Goal: Navigation & Orientation: Find specific page/section

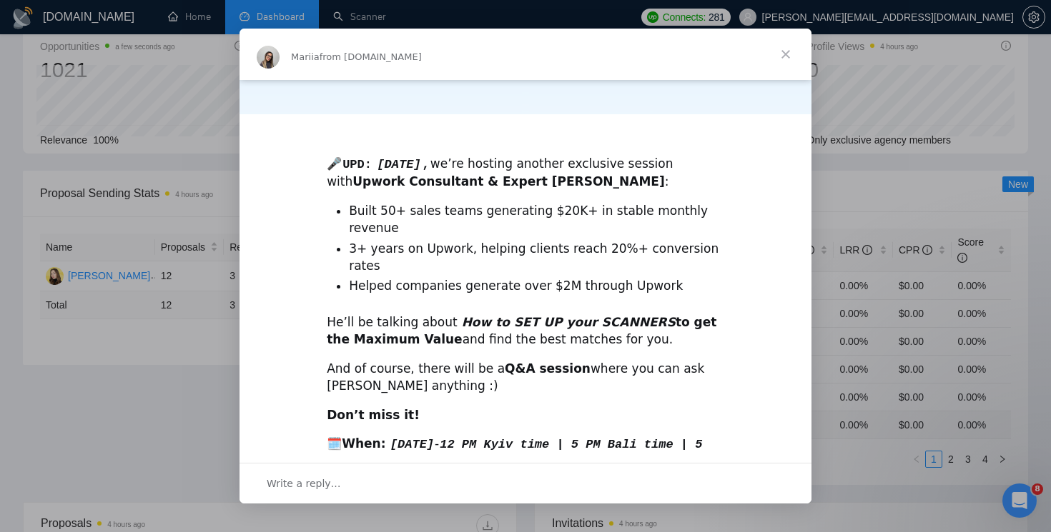
scroll to position [294, 0]
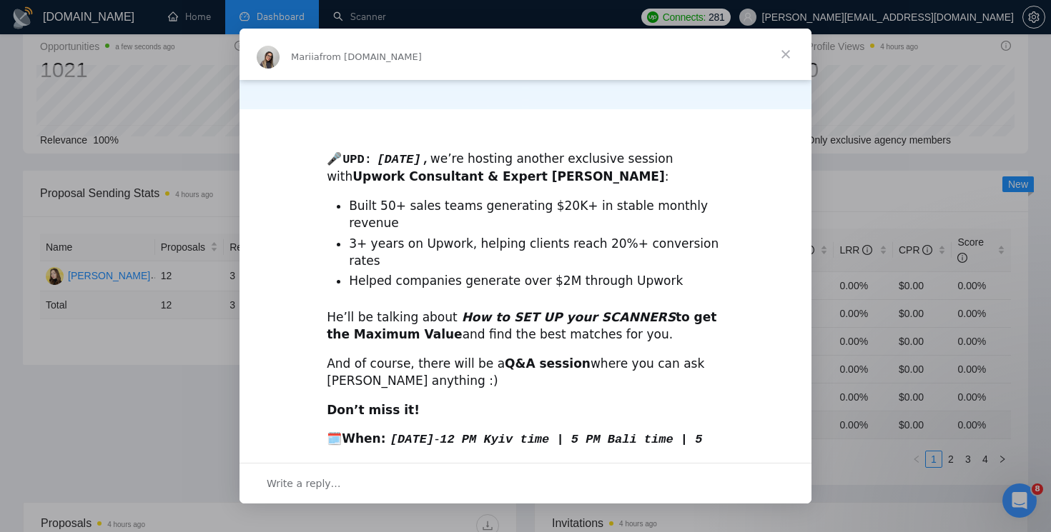
click at [788, 54] on span "Close" at bounding box center [785, 54] width 51 height 51
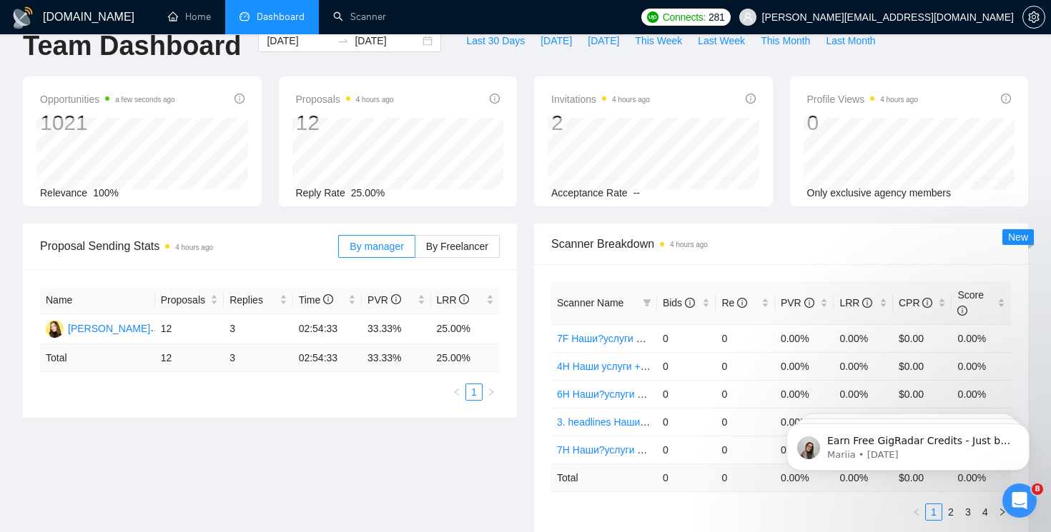
scroll to position [0, 0]
